Goal: Find specific page/section: Find specific page/section

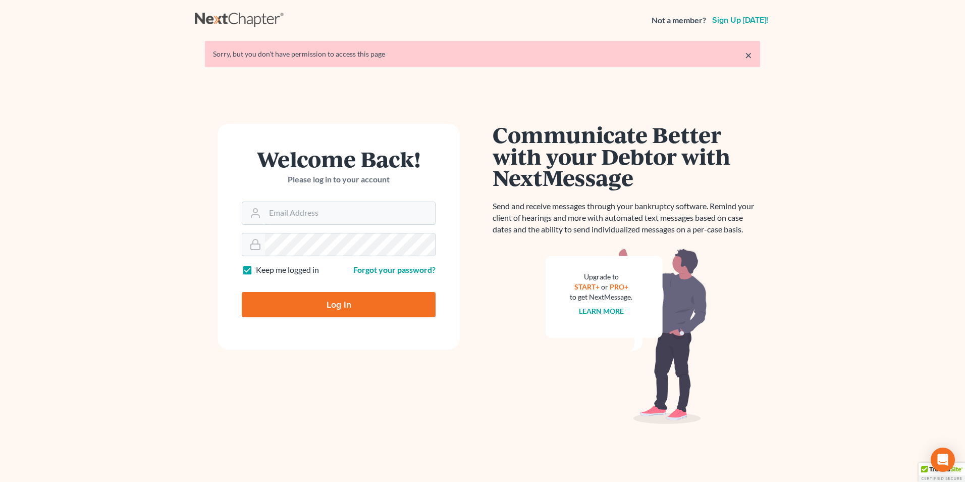
type input "[PERSON_NAME][EMAIL_ADDRESS][DOMAIN_NAME]"
click at [337, 306] on input "Log In" at bounding box center [339, 304] width 194 height 25
type input "Thinking..."
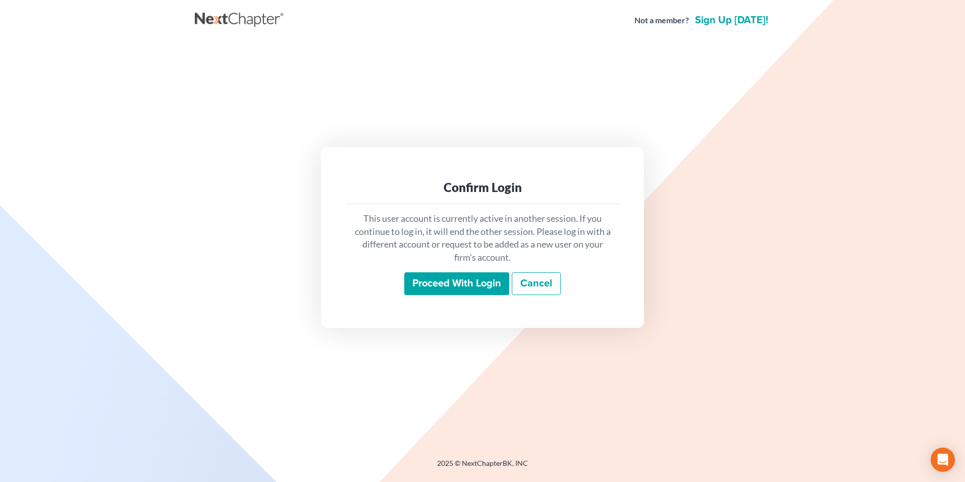
click at [471, 282] on input "Proceed with login" at bounding box center [456, 283] width 105 height 23
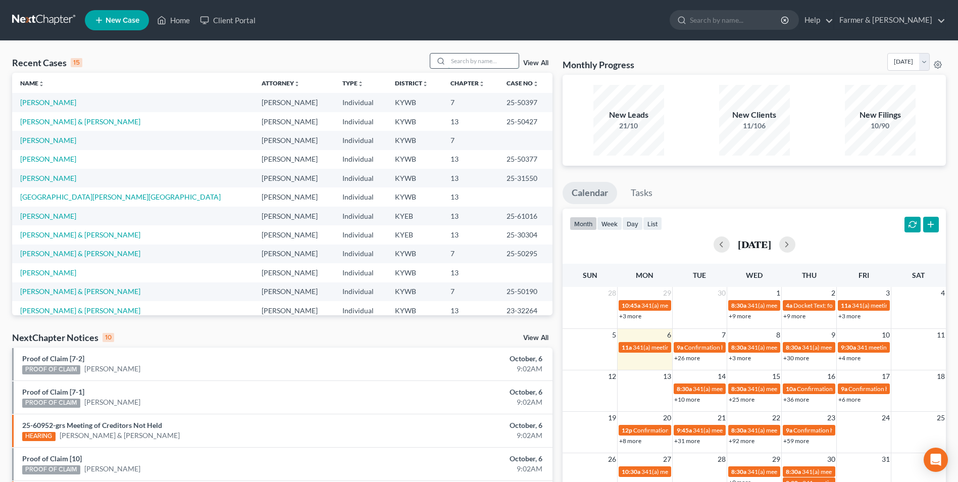
click at [459, 59] on input "search" at bounding box center [483, 61] width 71 height 15
paste input "23-50436"
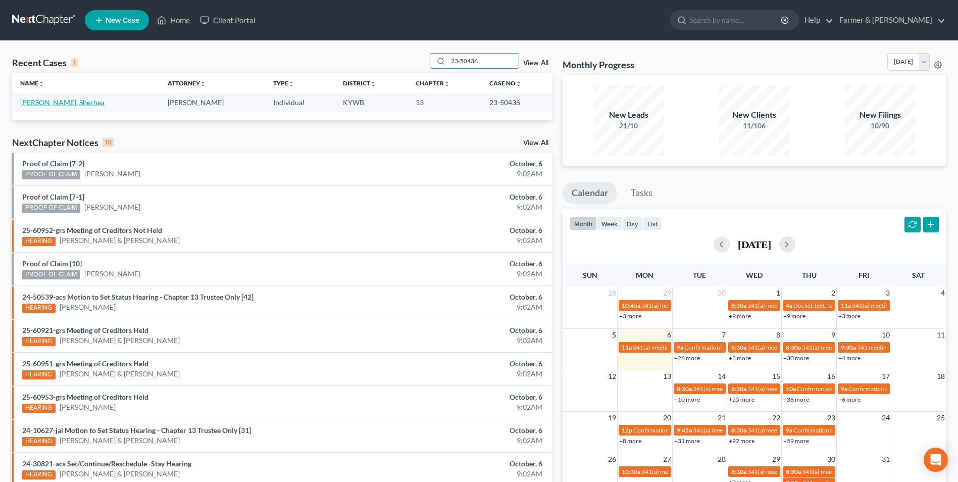
type input "23-50436"
click at [47, 106] on link "Moore, Sherhea" at bounding box center [62, 102] width 84 height 9
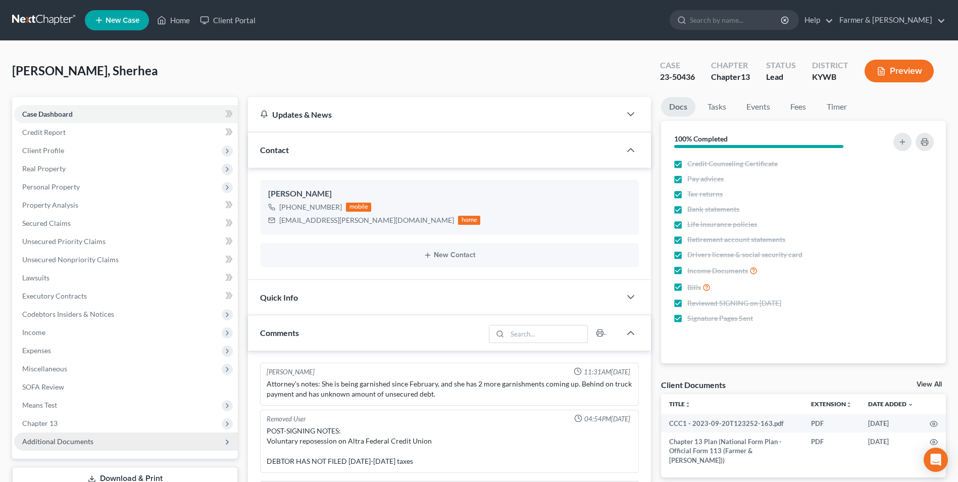
click at [108, 444] on span "Additional Documents" at bounding box center [126, 441] width 224 height 18
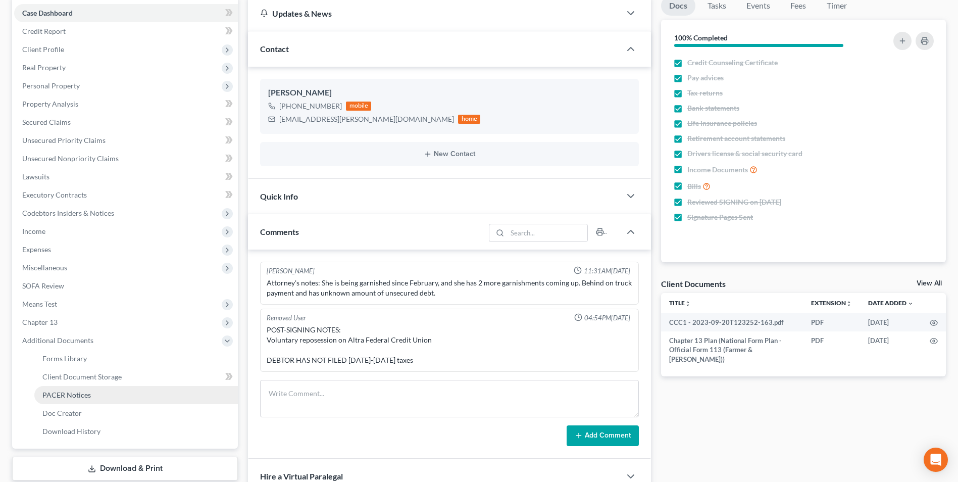
click at [110, 391] on link "PACER Notices" at bounding box center [135, 395] width 203 height 18
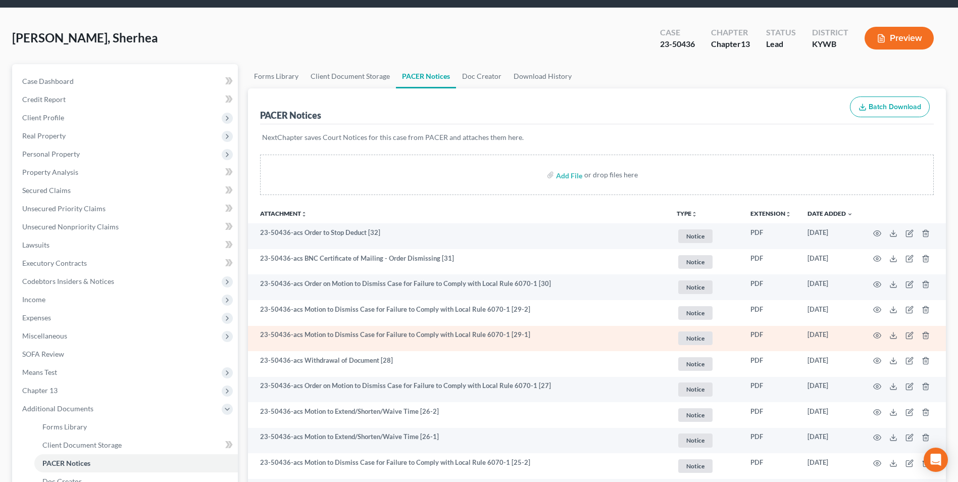
scroll to position [50, 0]
